Goal: Transaction & Acquisition: Purchase product/service

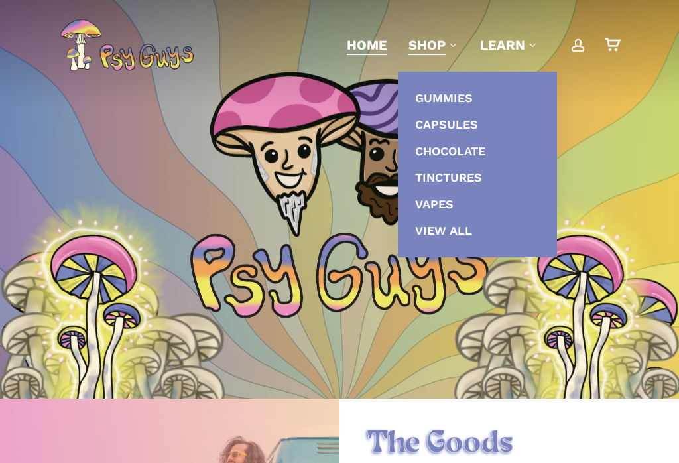
click at [492, 99] on link "Gummies" at bounding box center [477, 98] width 133 height 27
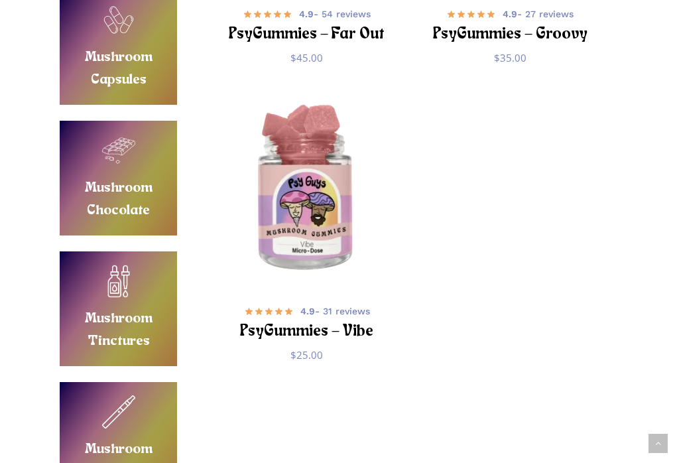
scroll to position [470, 0]
click at [326, 220] on img "PsyGummies - Vibe" at bounding box center [307, 190] width 194 height 194
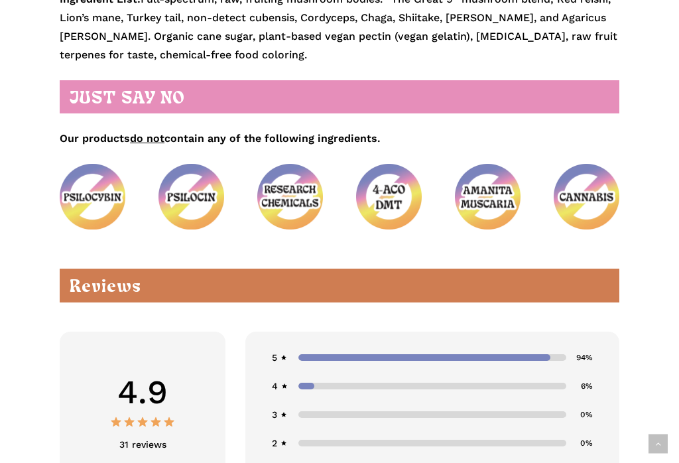
scroll to position [2133, 0]
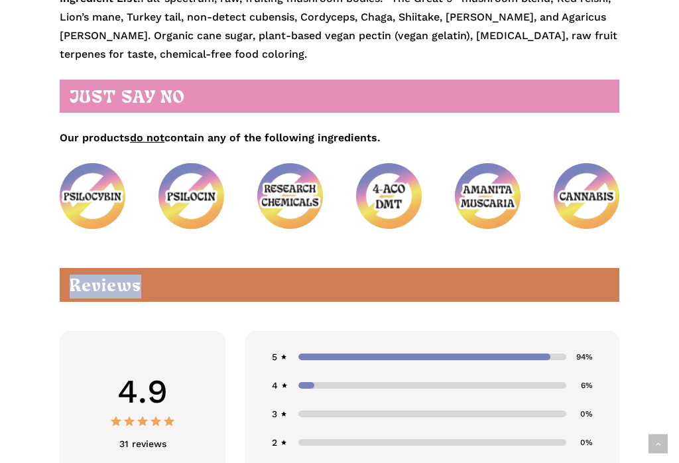
click at [270, 331] on div "PsyGummies Ingredients Synthetic-free, as it should be. Absolutely no artificia…" at bounding box center [340, 102] width 560 height 458
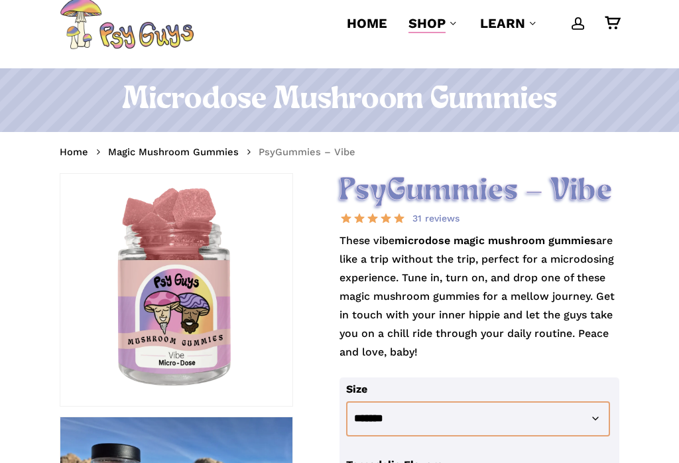
scroll to position [0, 0]
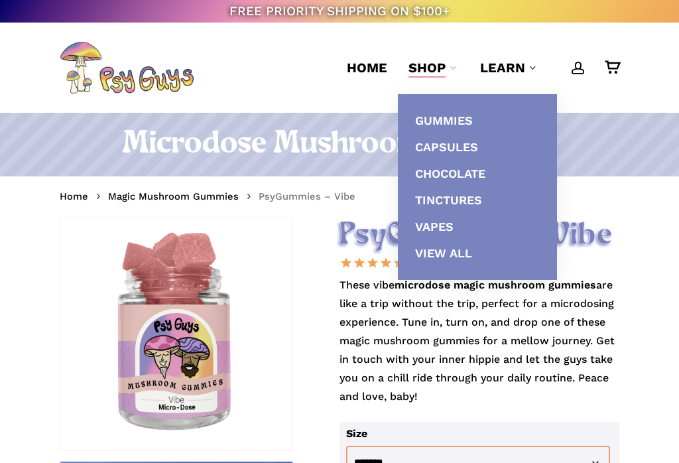
click at [469, 180] on span "Chocolate" at bounding box center [450, 174] width 70 height 14
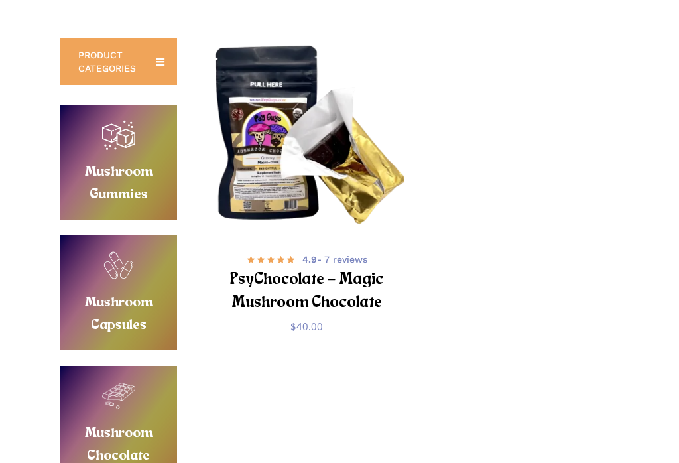
scroll to position [102, 0]
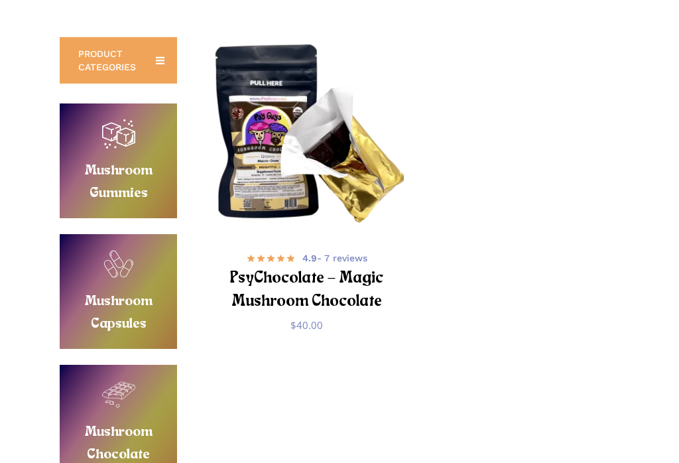
click at [336, 267] on h2 "PsyChocolate – Magic Mushroom Chocolate" at bounding box center [307, 291] width 161 height 48
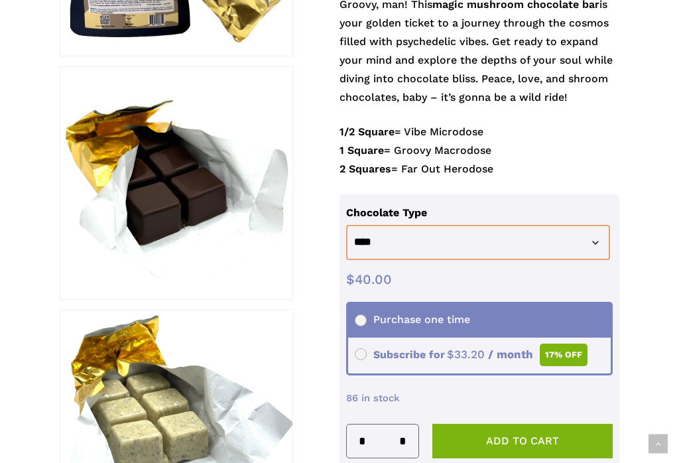
scroll to position [397, 0]
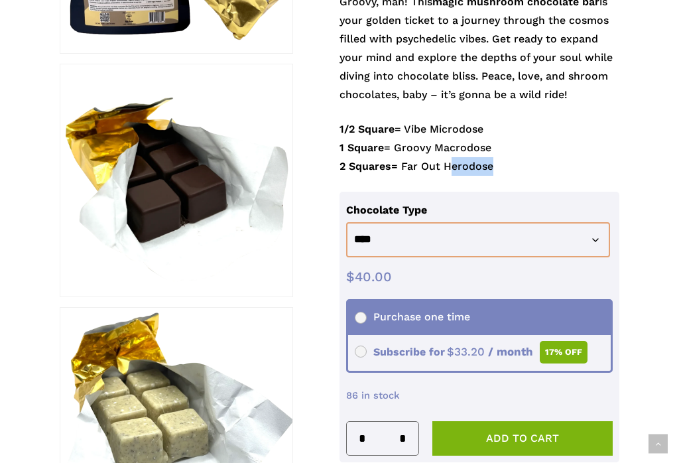
click at [253, 311] on div at bounding box center [176, 424] width 232 height 232
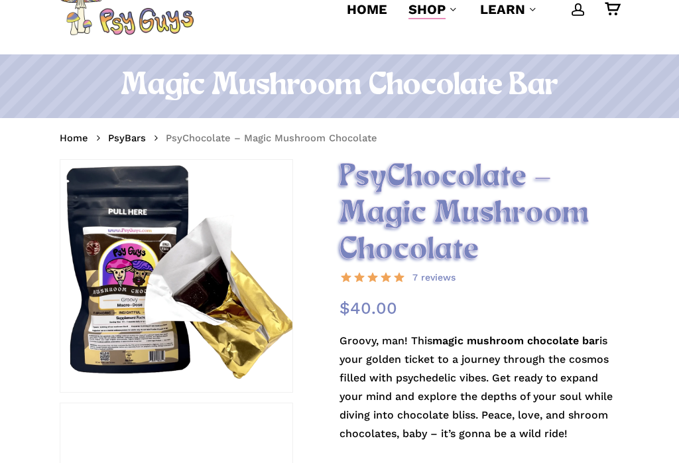
scroll to position [0, 0]
